Goal: Communication & Community: Ask a question

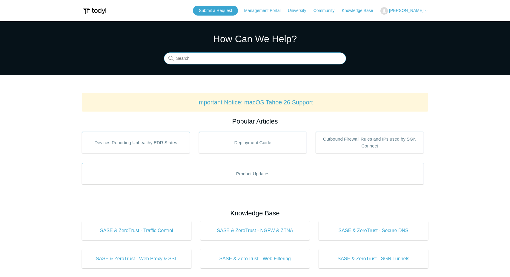
click at [258, 64] on input "Search" at bounding box center [255, 59] width 182 height 12
paste input "Install Error"
click at [203, 59] on input "Install Error" at bounding box center [255, 59] width 182 height 12
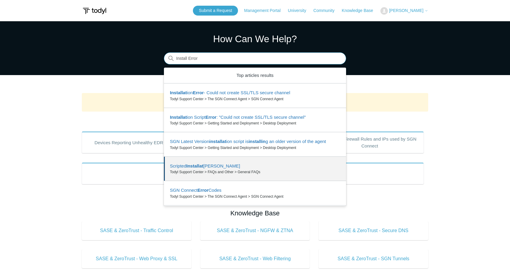
type input "Install Error"
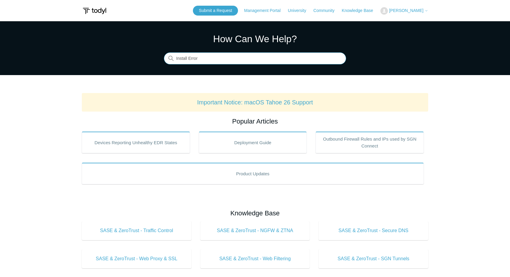
click at [216, 57] on input "Install Error" at bounding box center [255, 59] width 182 height 12
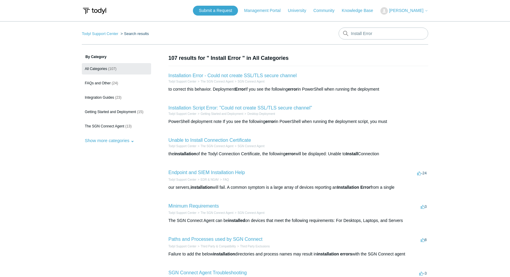
click at [403, 8] on span "[PERSON_NAME]" at bounding box center [406, 10] width 34 height 5
click at [427, 23] on link "My Support Requests" at bounding box center [410, 23] width 58 height 10
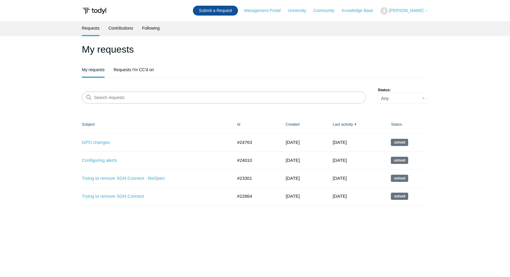
click at [224, 7] on link "Submit a Request" at bounding box center [215, 11] width 45 height 10
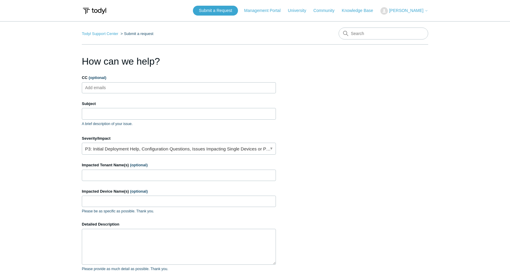
scroll to position [60, 0]
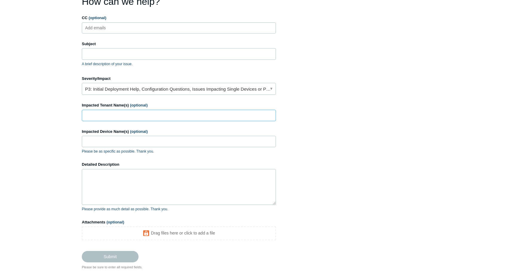
click at [116, 118] on input "Impacted Tenant Name(s) (optional)" at bounding box center [179, 115] width 194 height 11
type input "Village of Kings Point"
click at [178, 140] on input "Impacted Device Name(s) (optional)" at bounding box center [179, 141] width 194 height 11
paste input "VOKP-LT03"
type input "VOKP-LT03"
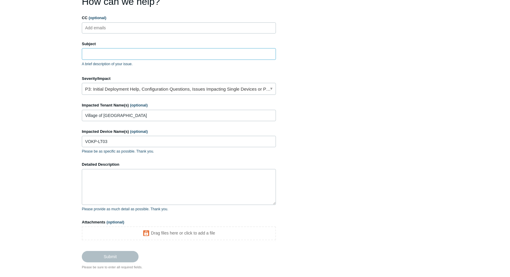
click at [116, 55] on input "Subject" at bounding box center [179, 53] width 194 height 11
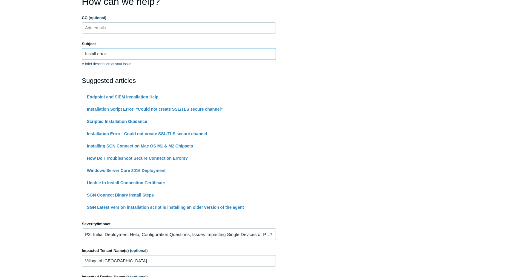
type input "Install error"
click at [426, 117] on section "How can we help? CC (optional) Add emails Subject Install error A brief descrip…" at bounding box center [255, 204] width 347 height 420
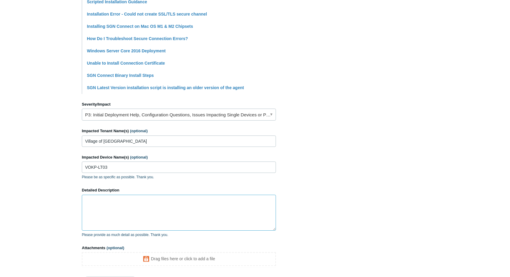
click at [172, 225] on textarea "Detailed Description" at bounding box center [179, 213] width 194 height 36
type textarea "Hey"
click at [131, 166] on input "VOKP-LT03" at bounding box center [179, 166] width 194 height 11
paste input "LAPTOP-GO5F8K83"
type input "VOKP-LT03, LAPTOP-GO5F8K83"
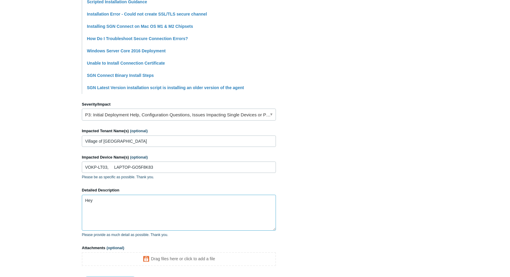
click at [138, 201] on textarea "Hey" at bounding box center [179, 213] width 194 height 36
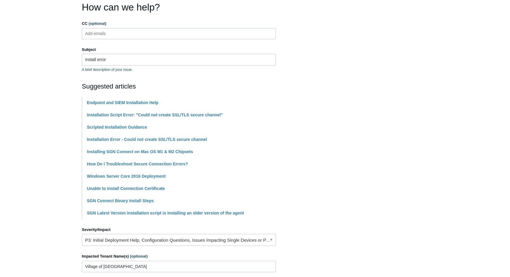
scroll to position [0, 0]
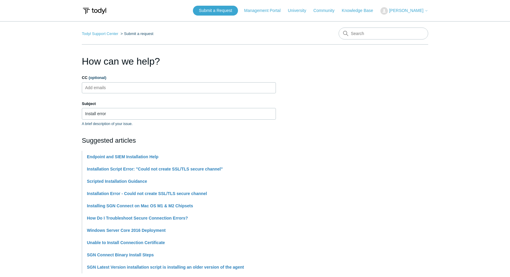
type textarea "Hey, I have both of these devices saying install error. I've rebooted the devic…"
click at [230, 85] on ul "Add emails" at bounding box center [179, 87] width 194 height 11
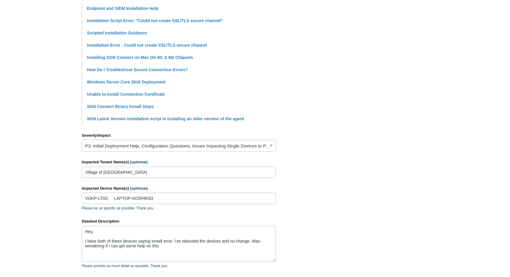
scroll to position [232, 0]
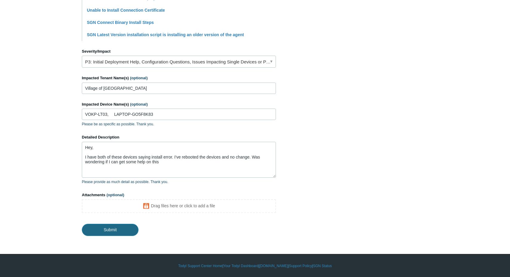
click at [113, 234] on input "Submit" at bounding box center [110, 230] width 57 height 12
